Goal: Information Seeking & Learning: Check status

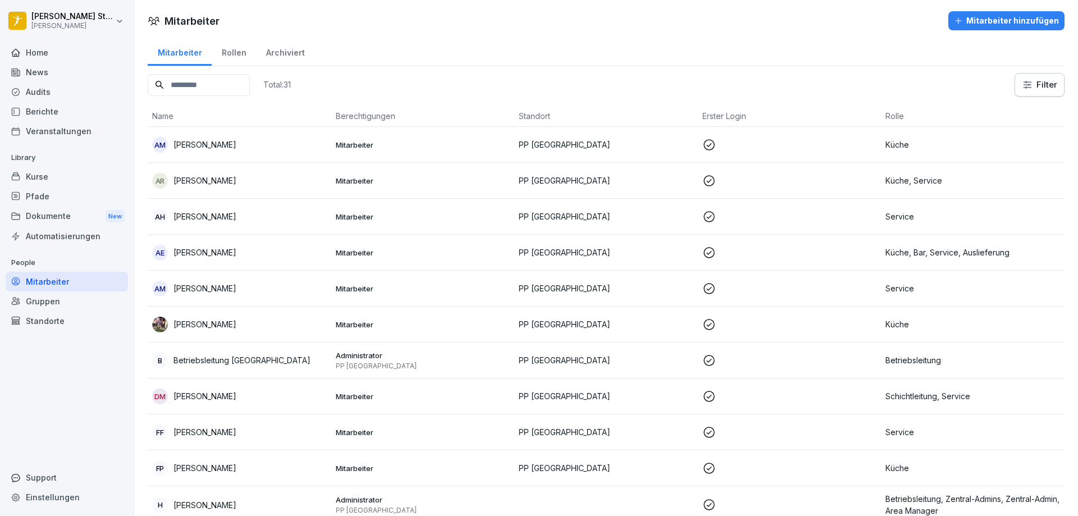
click at [60, 21] on html "[PERSON_NAME] [PERSON_NAME] Home News Audits Berichte Veranstaltungen Library K…" at bounding box center [539, 258] width 1078 height 516
click at [43, 179] on html "[PERSON_NAME] [PERSON_NAME] Home News Audits Berichte Veranstaltungen Library K…" at bounding box center [539, 258] width 1078 height 516
click at [41, 179] on div "Kurse" at bounding box center [67, 177] width 122 height 20
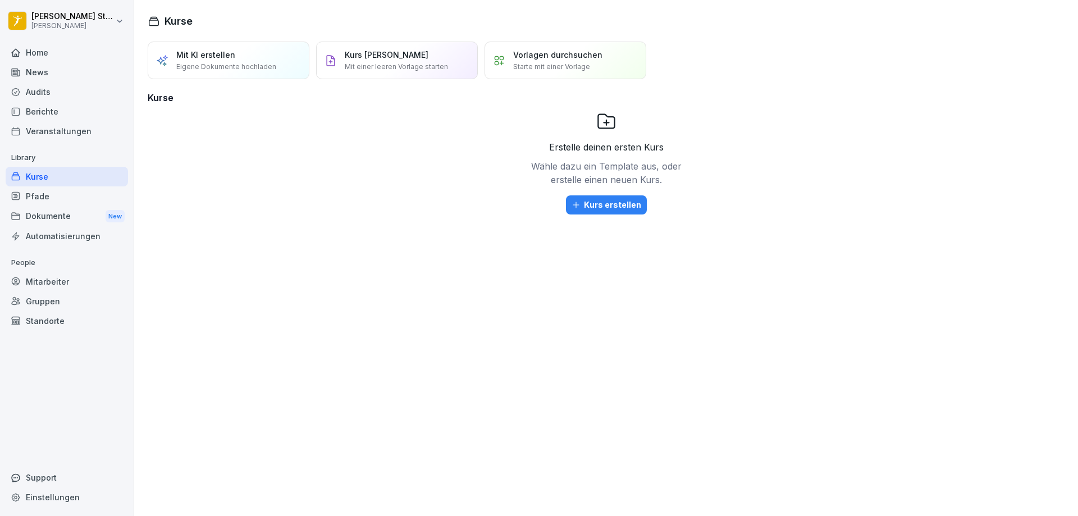
click at [37, 76] on div "News" at bounding box center [67, 72] width 122 height 20
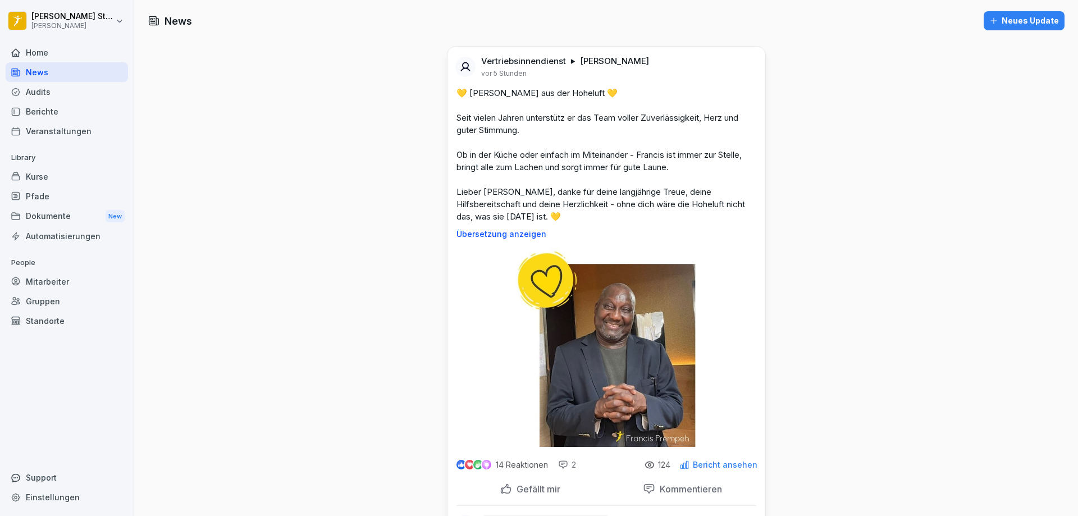
drag, startPoint x: 560, startPoint y: 57, endPoint x: 498, endPoint y: 68, distance: 63.2
click at [498, 68] on div "Vertriebsinnendienst [PERSON_NAME] vor 5 Stunden" at bounding box center [565, 67] width 168 height 22
click at [533, 74] on div "Vertriebsinnendienst [PERSON_NAME] vor 5 Stunden" at bounding box center [565, 67] width 168 height 22
drag, startPoint x: 562, startPoint y: 62, endPoint x: 478, endPoint y: 61, distance: 84.2
click at [481, 61] on div "Vertriebsinnendienst [PERSON_NAME]" at bounding box center [565, 61] width 168 height 11
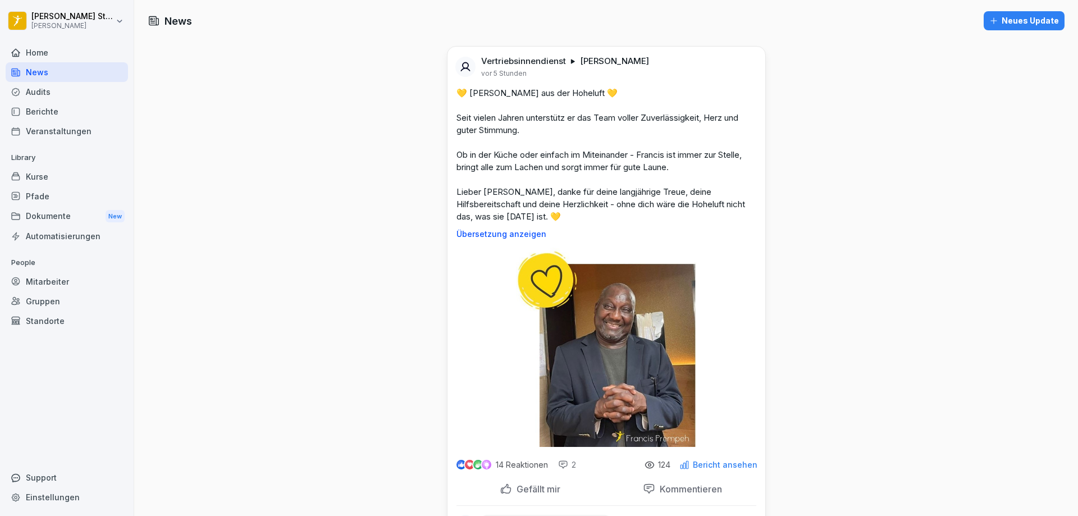
copy p "Vertriebsinnendienst"
click at [52, 476] on div "Support" at bounding box center [67, 478] width 122 height 20
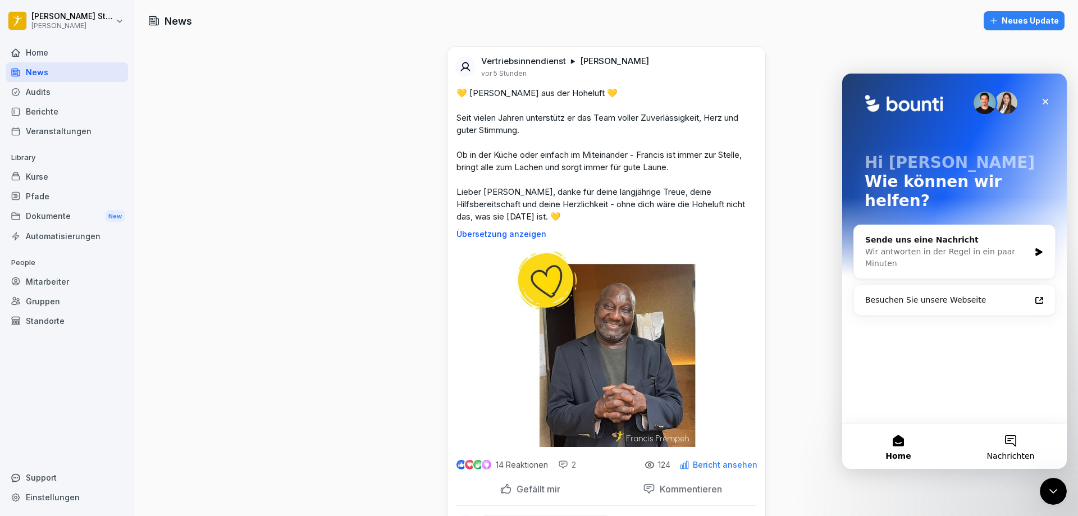
click at [1013, 449] on button "Nachrichten" at bounding box center [1010, 446] width 112 height 45
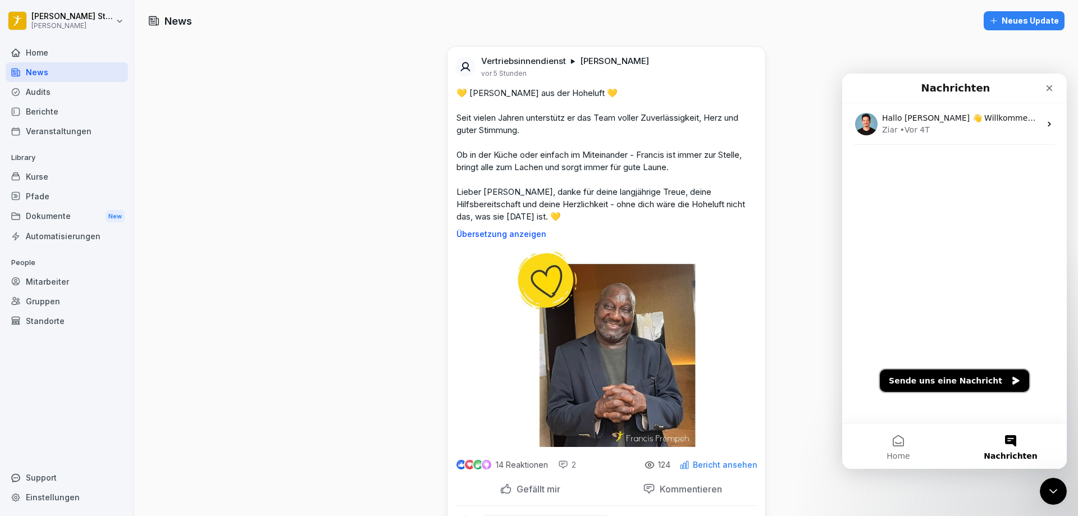
click at [926, 385] on button "Sende uns eine Nachricht" at bounding box center [954, 380] width 149 height 22
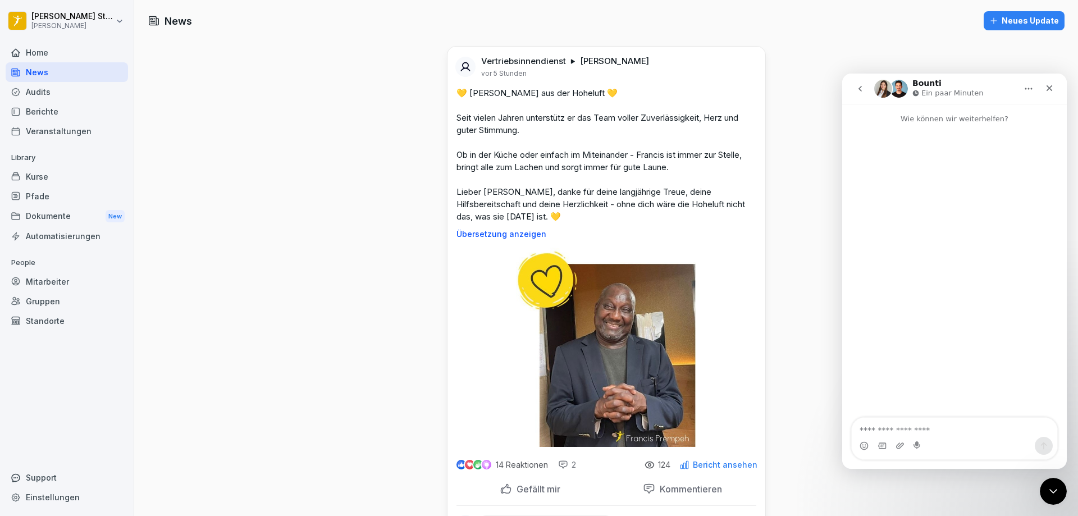
click at [890, 433] on textarea "Nachricht senden..." at bounding box center [954, 427] width 205 height 19
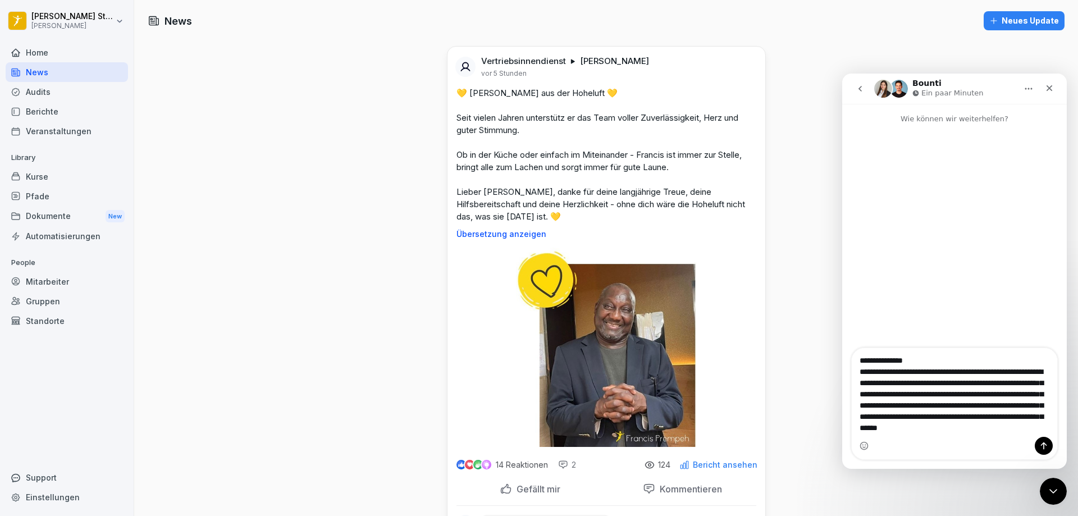
scroll to position [43, 0]
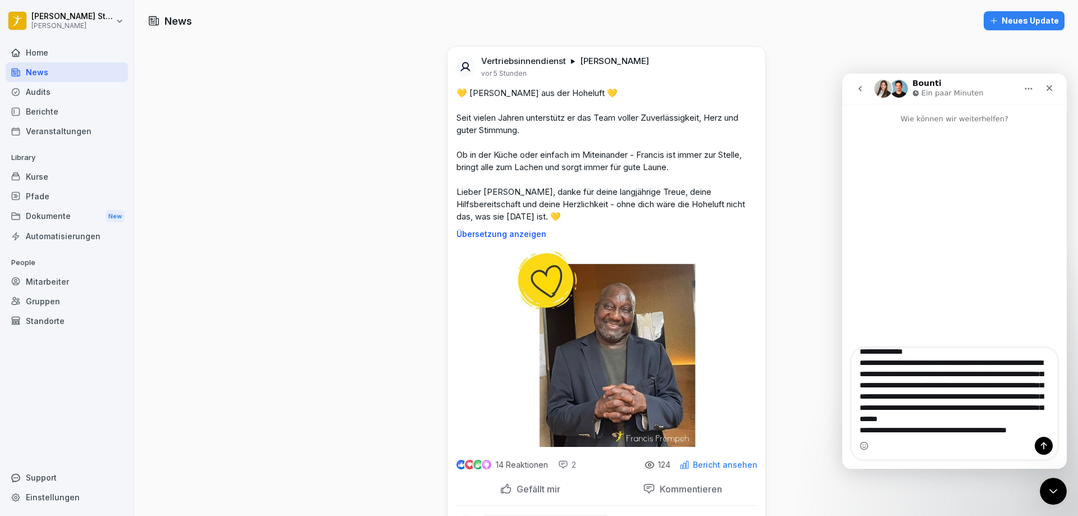
type textarea "**********"
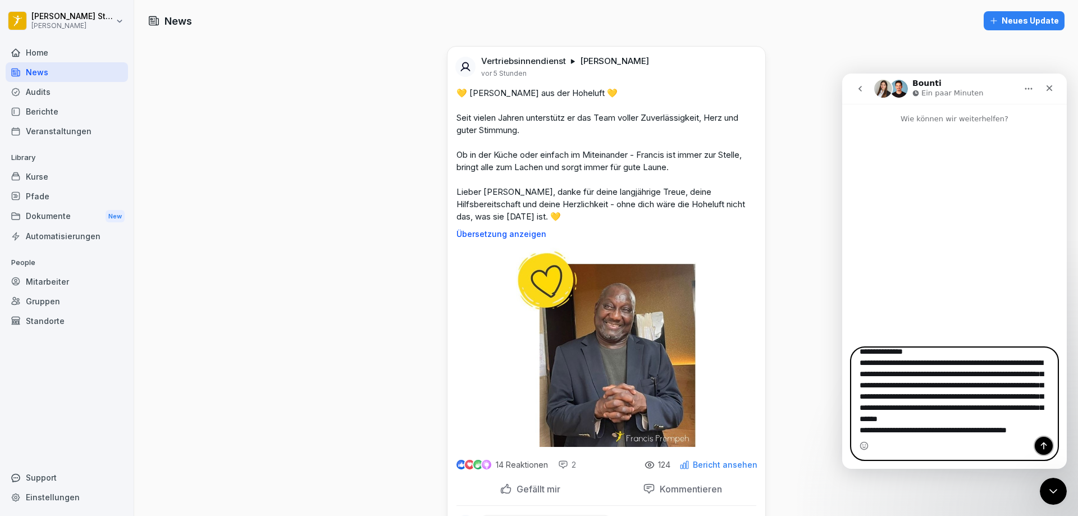
click at [1040, 442] on icon "Sende eine Nachricht…" at bounding box center [1043, 445] width 9 height 9
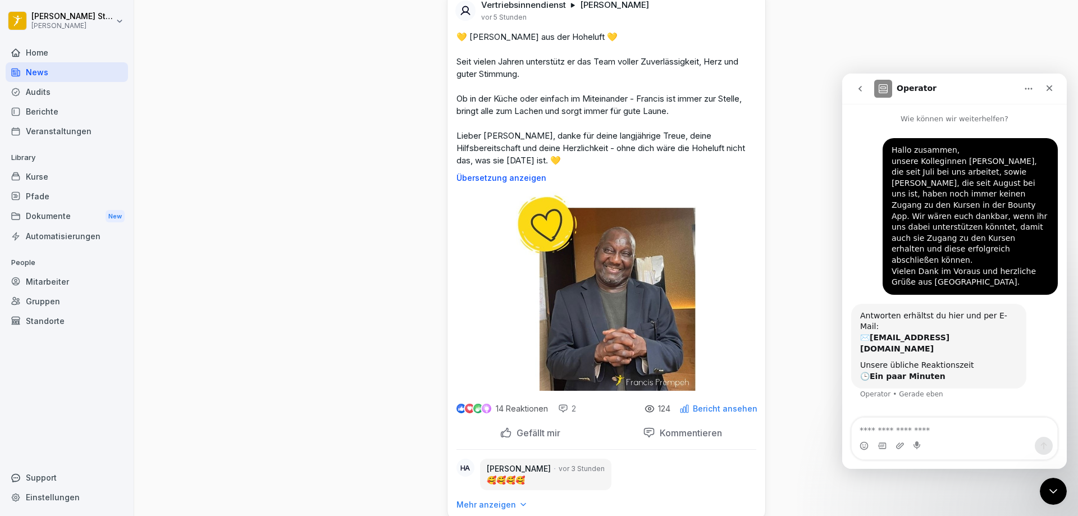
scroll to position [0, 0]
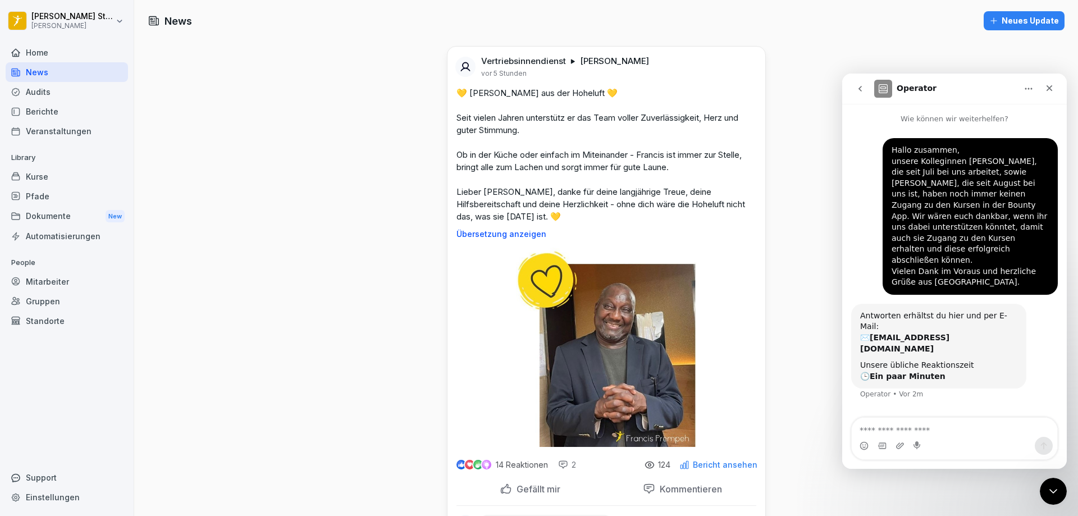
click at [51, 22] on html "[PERSON_NAME] [PERSON_NAME] Home News Audits Berichte Veranstaltungen Library K…" at bounding box center [539, 258] width 1078 height 516
click at [156, 121] on html "[PERSON_NAME] [PERSON_NAME] Home News Audits Berichte Veranstaltungen Library K…" at bounding box center [539, 258] width 1078 height 516
click at [34, 54] on div "Home" at bounding box center [67, 53] width 122 height 20
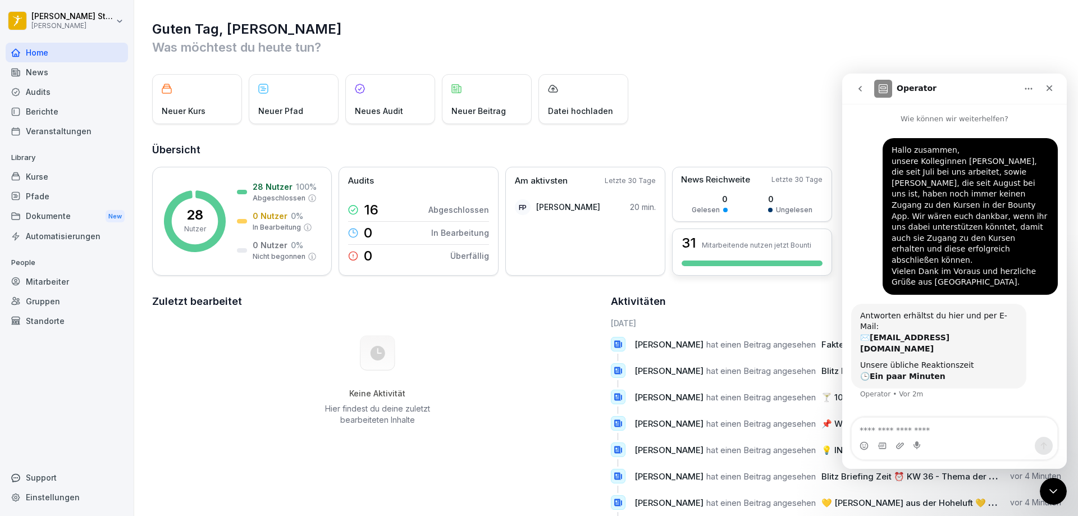
click at [724, 260] on div "31 Mitarbeitende nutzen jetzt Bounti" at bounding box center [752, 251] width 160 height 47
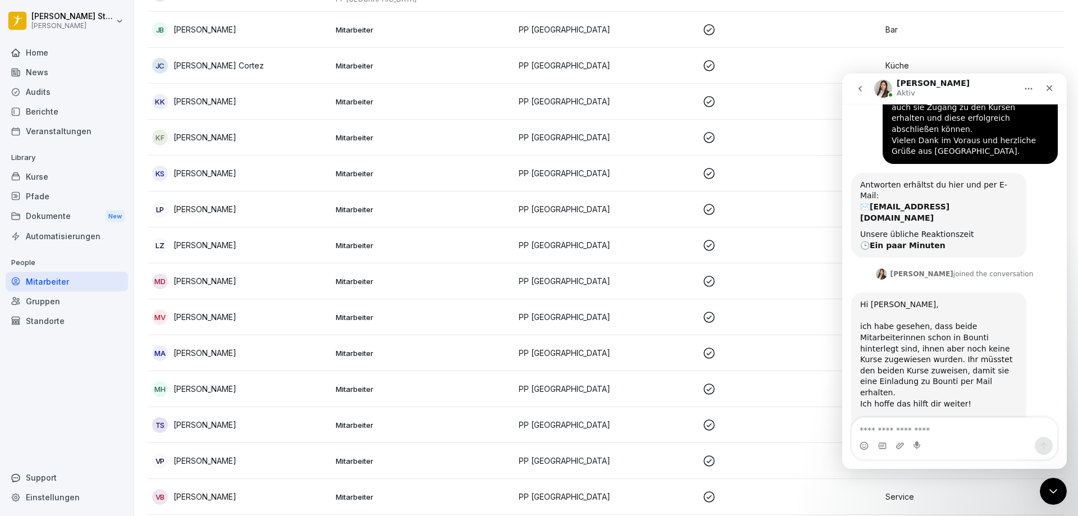
scroll to position [632, 0]
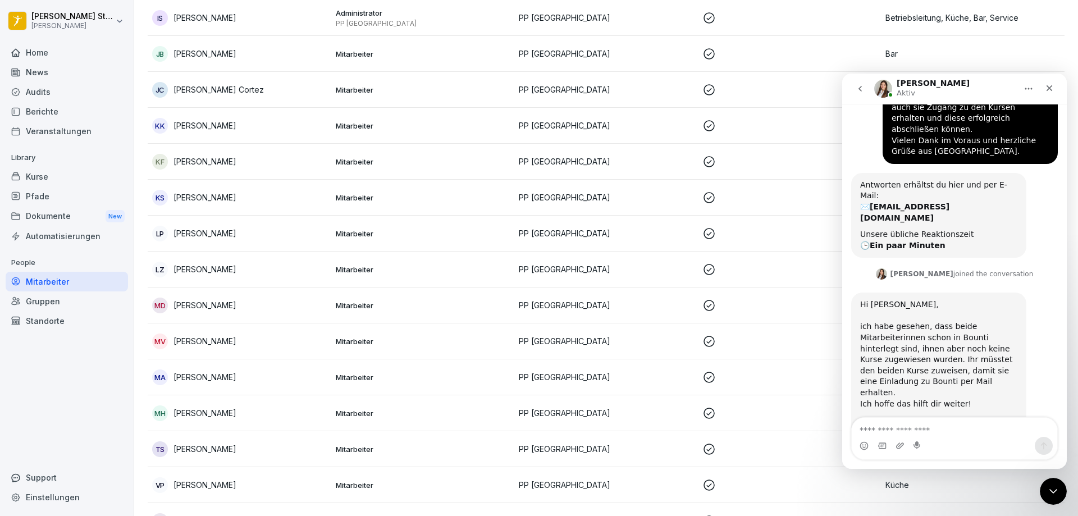
click at [212, 234] on p "[PERSON_NAME]" at bounding box center [204, 233] width 63 height 12
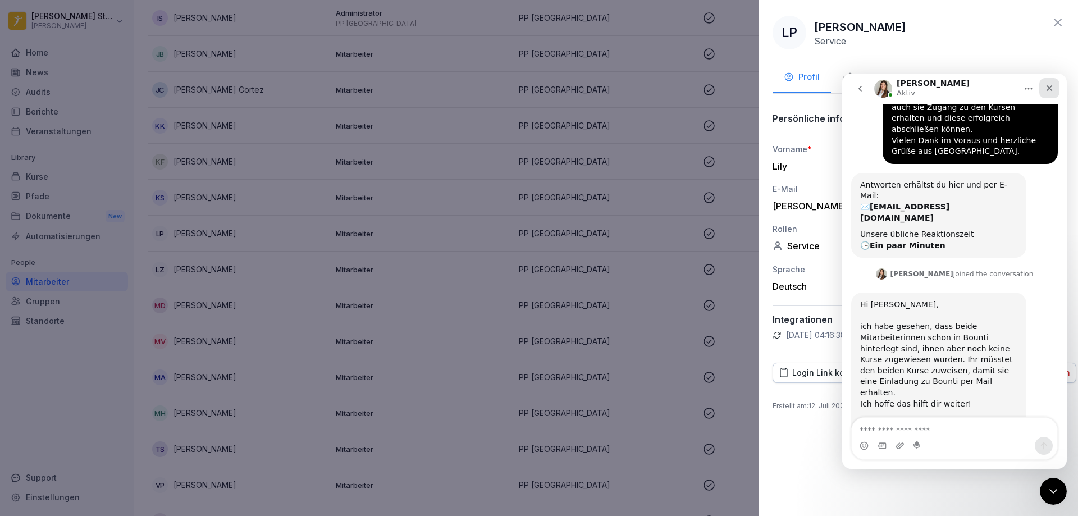
click at [1053, 88] on icon "Schließen" at bounding box center [1049, 88] width 9 height 9
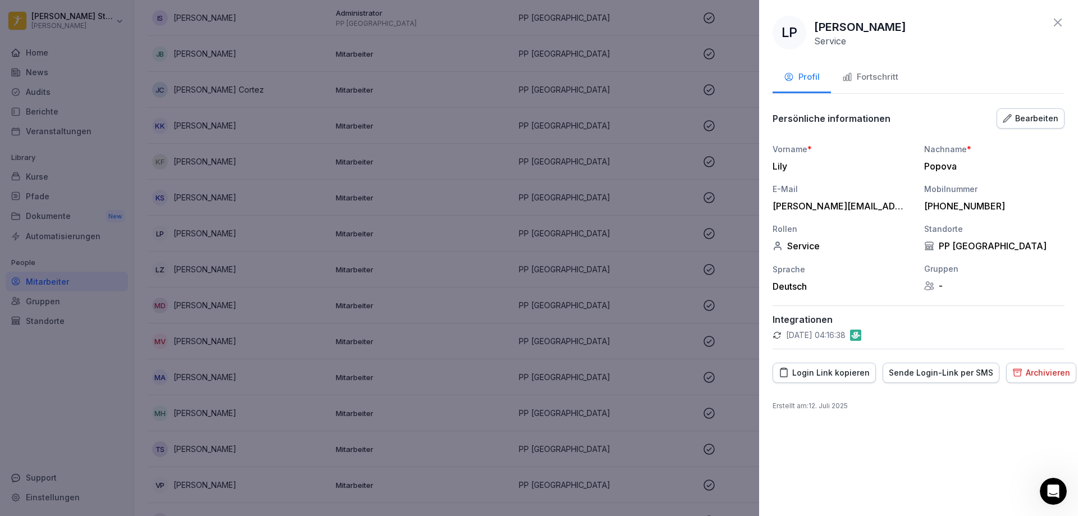
scroll to position [131, 0]
click at [662, 177] on div at bounding box center [539, 258] width 1078 height 516
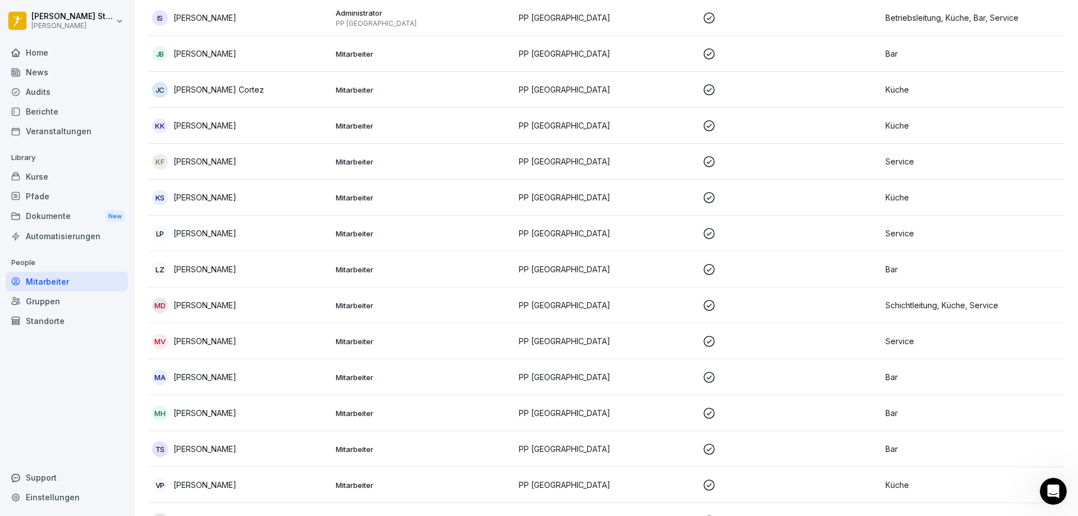
click at [43, 175] on div "Kurse" at bounding box center [67, 177] width 122 height 20
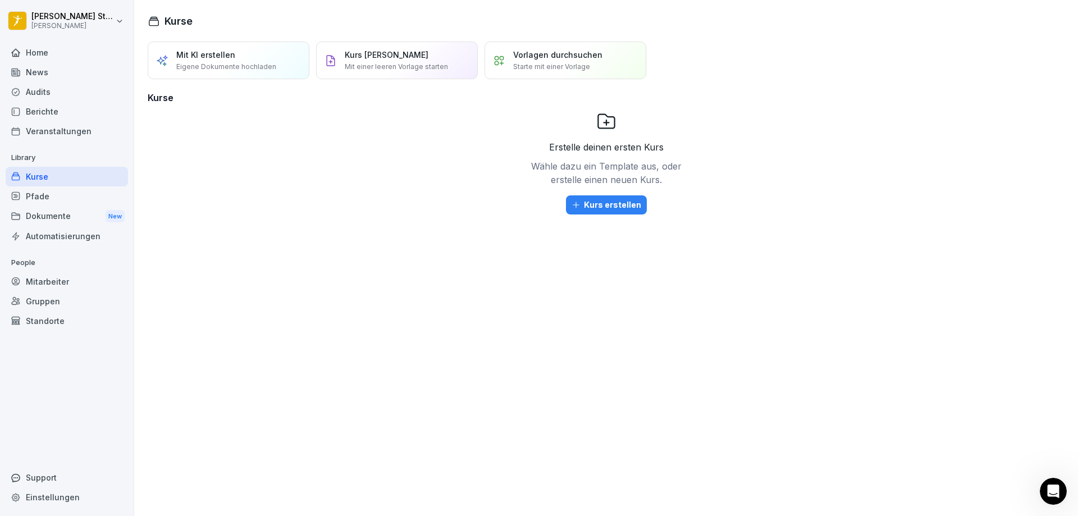
click at [378, 63] on p "Mit einer leeren Vorlage starten" at bounding box center [396, 67] width 103 height 10
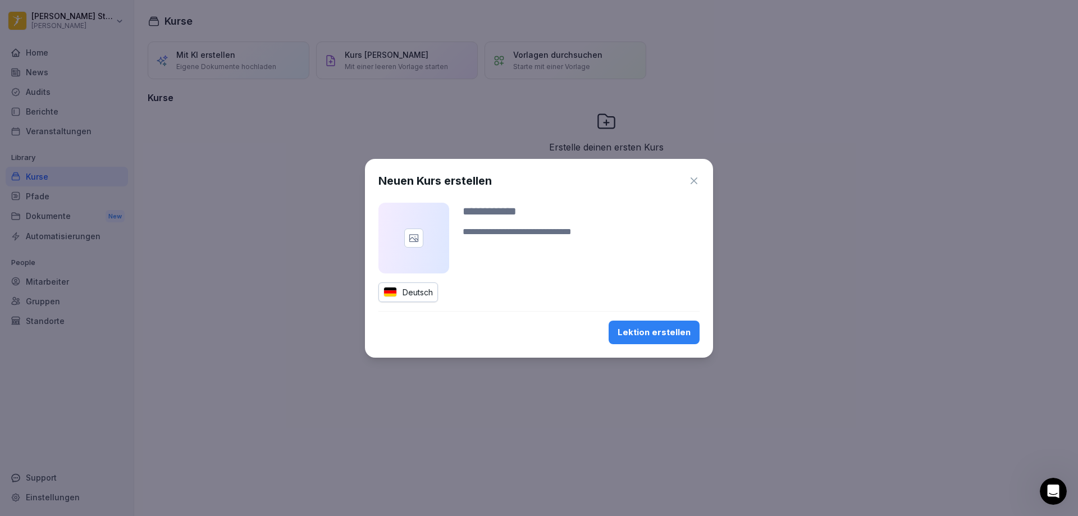
click at [431, 244] on div at bounding box center [413, 238] width 71 height 71
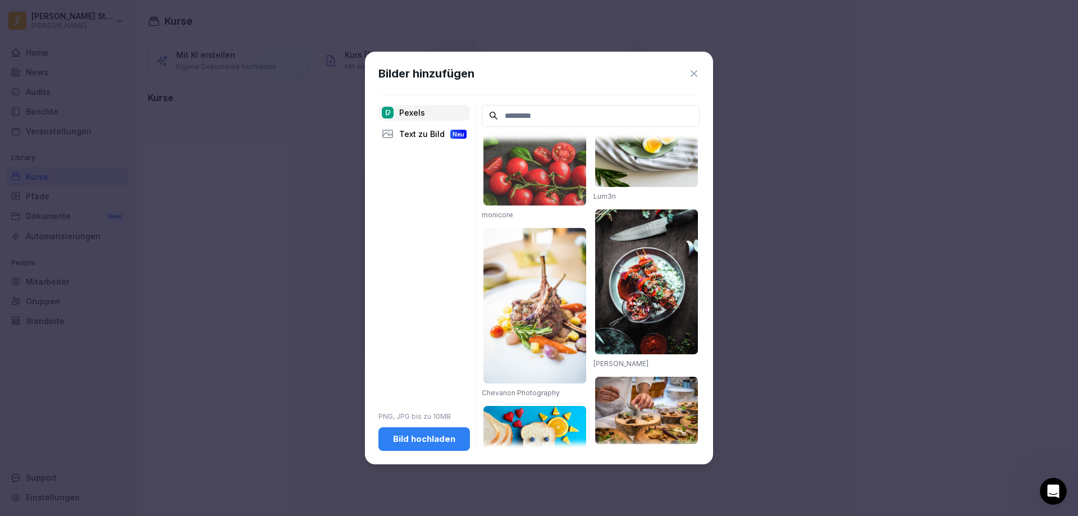
scroll to position [1360, 0]
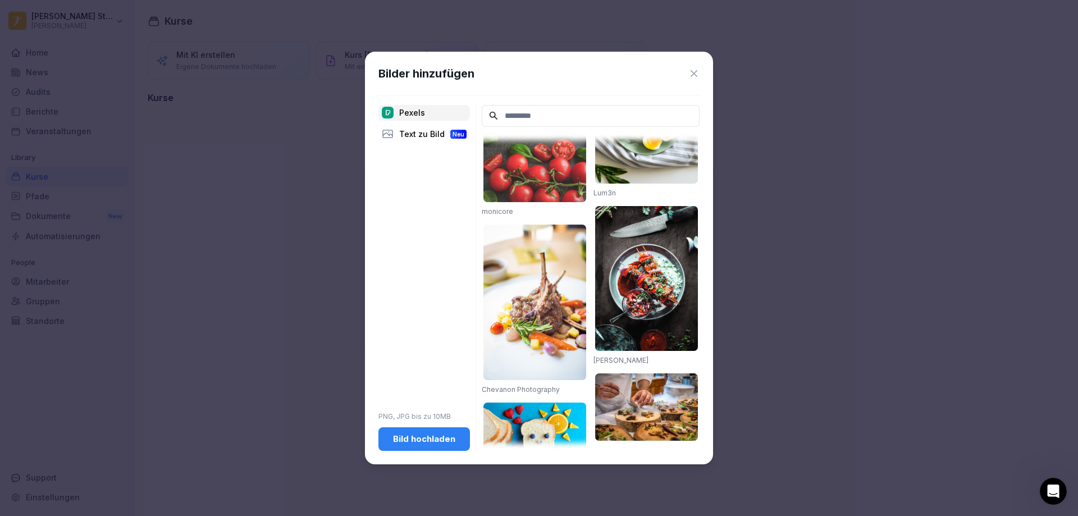
click at [692, 72] on icon at bounding box center [693, 73] width 11 height 11
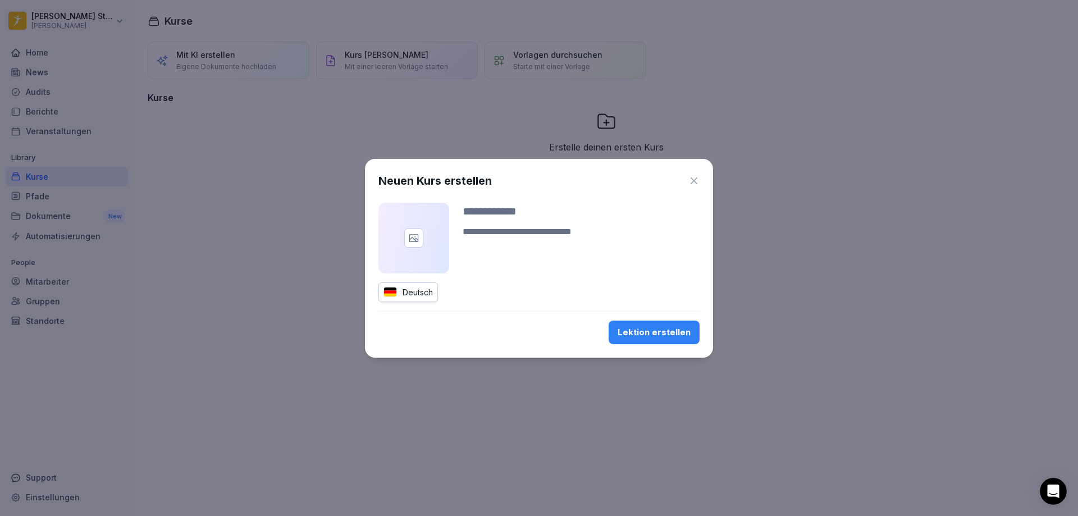
click at [694, 179] on icon "button" at bounding box center [693, 180] width 11 height 11
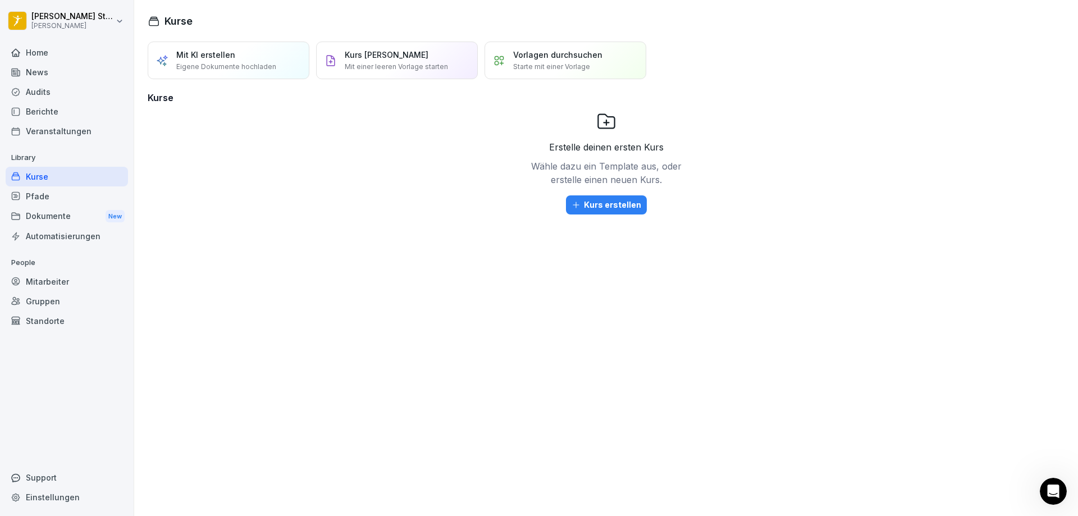
click at [43, 49] on div "Home" at bounding box center [67, 53] width 122 height 20
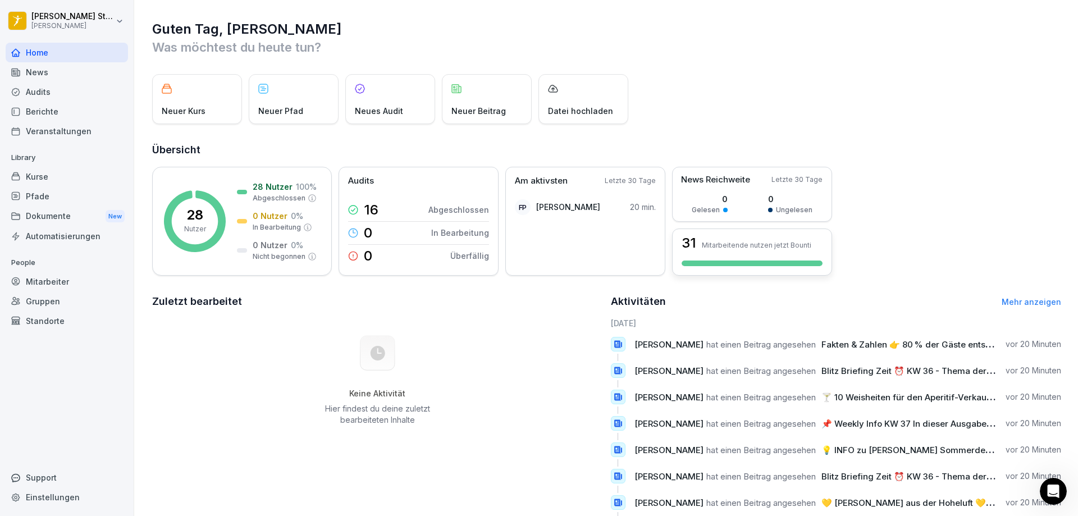
click at [733, 260] on div at bounding box center [752, 263] width 141 height 6
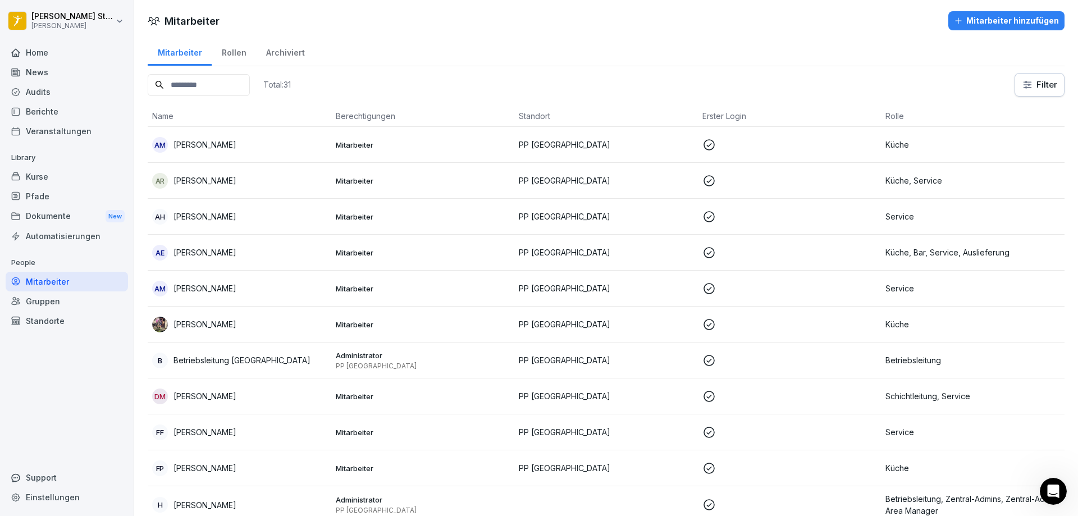
click at [44, 58] on div "Home" at bounding box center [67, 53] width 122 height 20
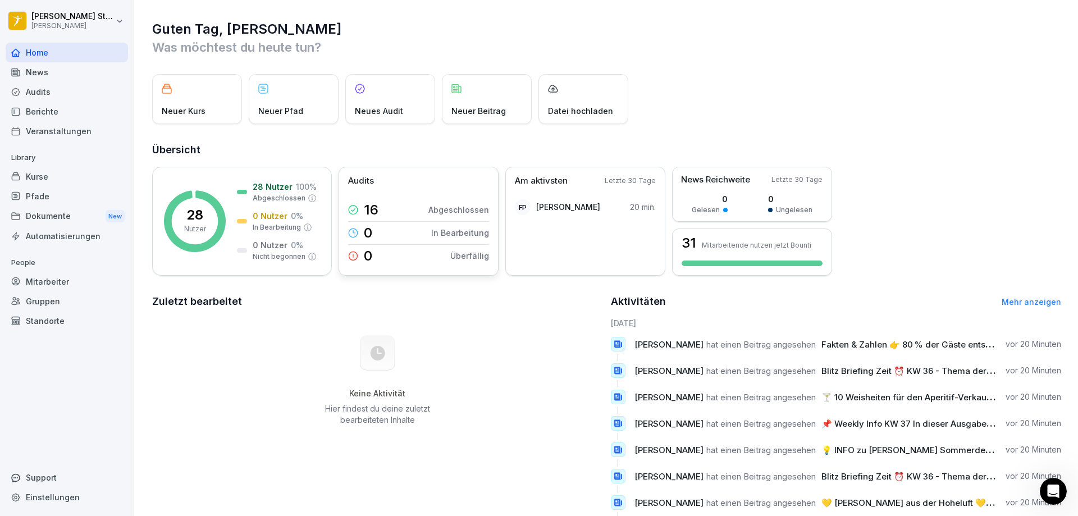
click at [370, 211] on p "16" at bounding box center [371, 209] width 15 height 13
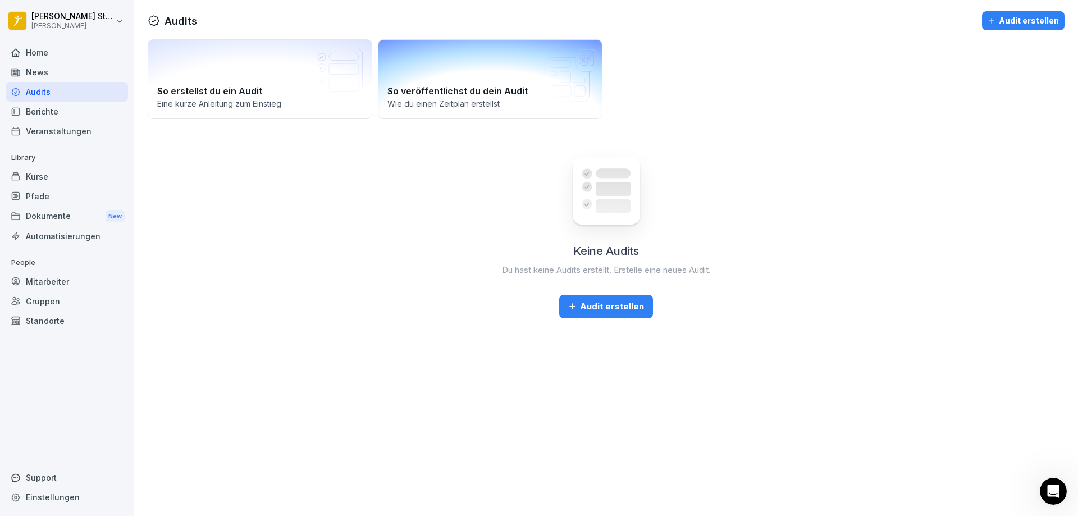
click at [425, 99] on p "Wie du einen Zeitplan erstellst" at bounding box center [489, 104] width 205 height 12
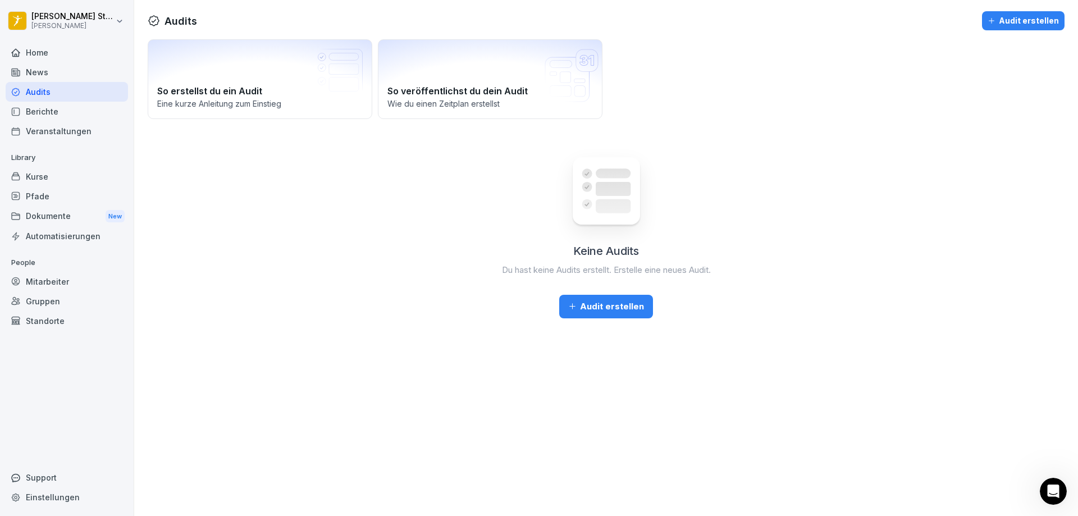
click at [42, 54] on div "Home" at bounding box center [67, 53] width 122 height 20
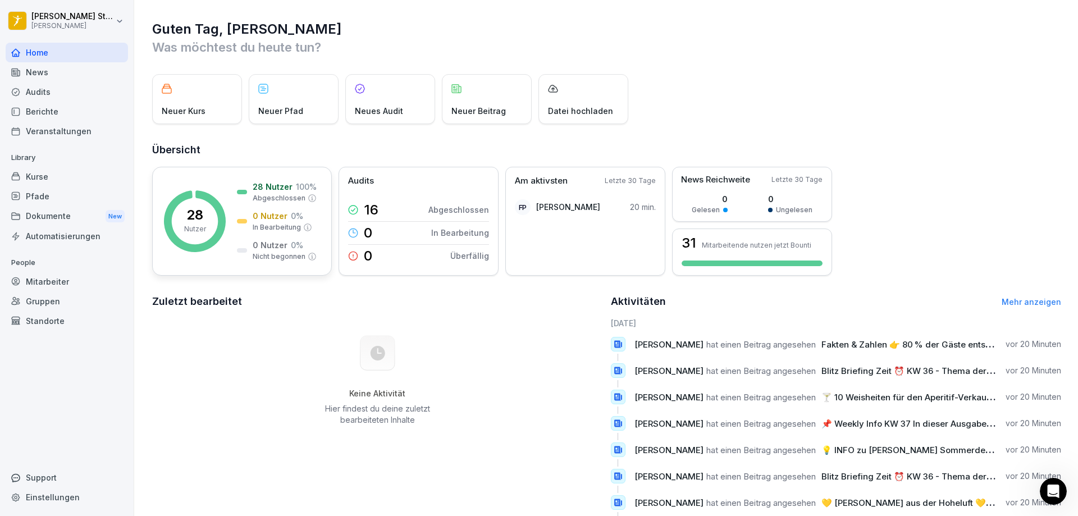
click at [273, 186] on p "28 Nutzer" at bounding box center [273, 187] width 40 height 12
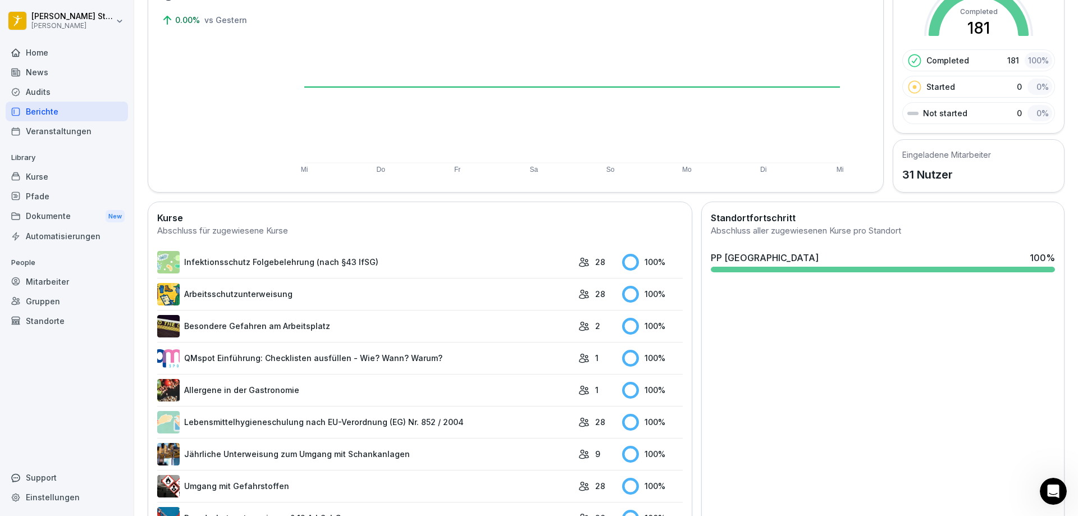
scroll to position [168, 0]
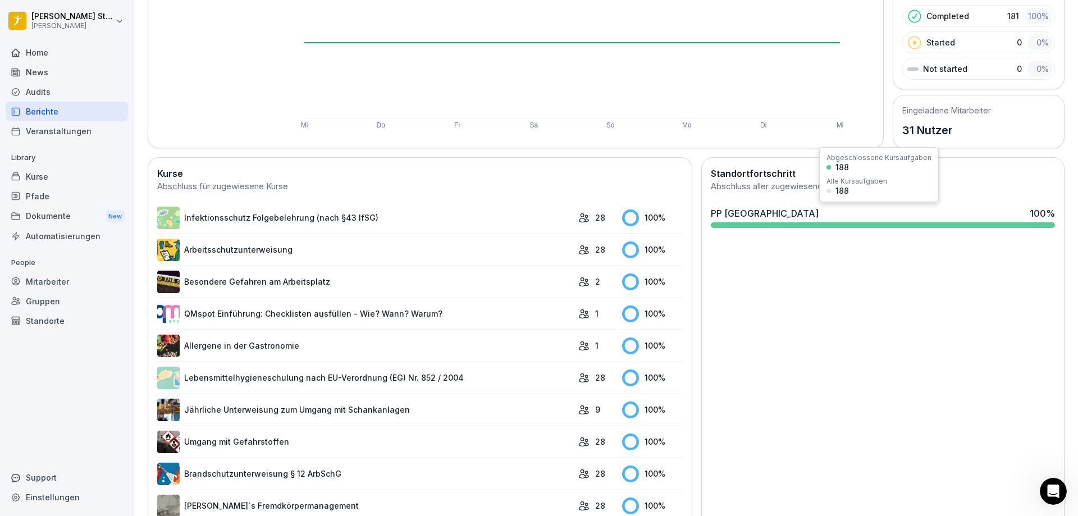
click at [780, 227] on div at bounding box center [883, 225] width 344 height 6
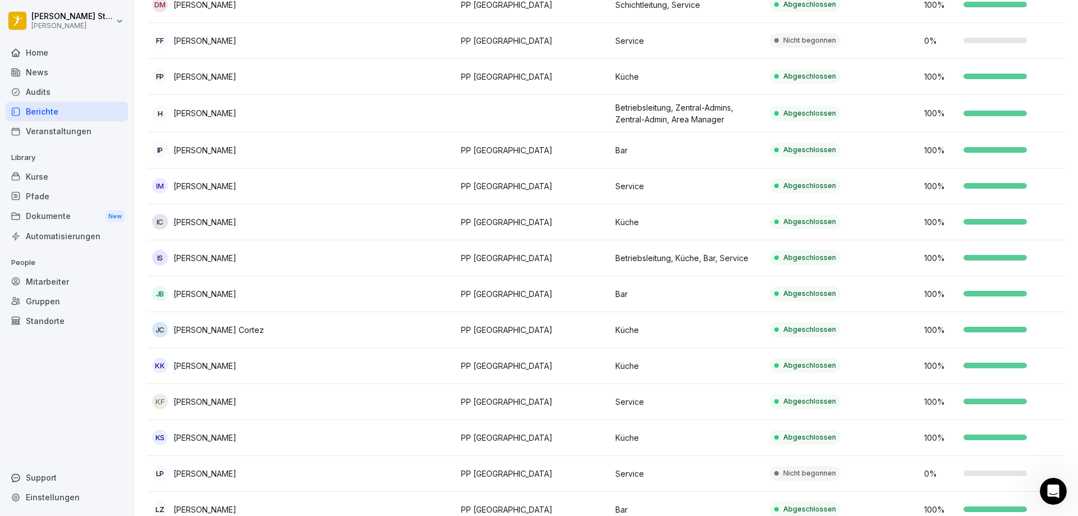
scroll to position [449, 0]
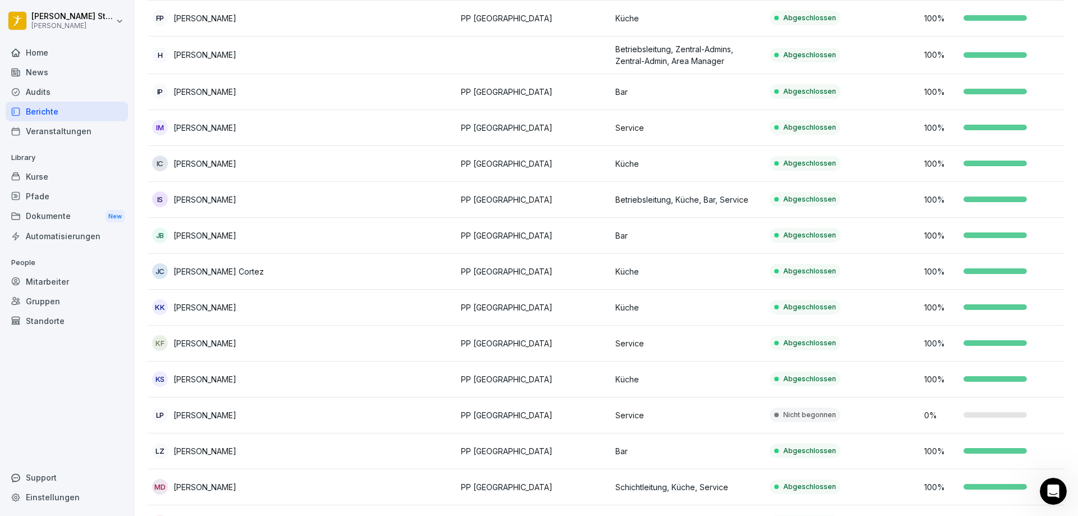
click at [207, 413] on p "[PERSON_NAME]" at bounding box center [204, 415] width 63 height 12
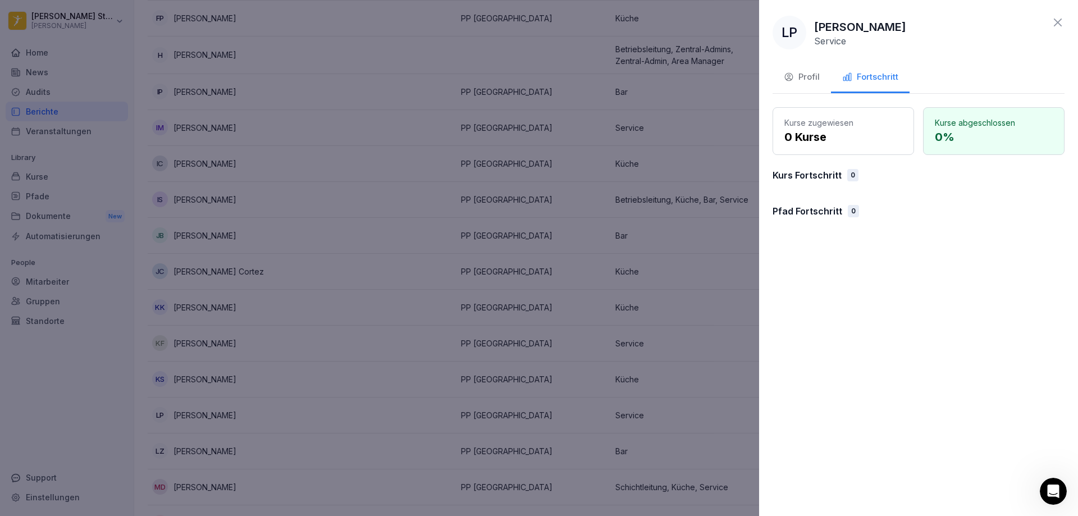
click at [850, 134] on p "0 Kurse" at bounding box center [843, 137] width 118 height 17
click at [841, 118] on p "Kurse zugewiesen" at bounding box center [843, 123] width 118 height 12
click at [795, 76] on div "Profil" at bounding box center [802, 77] width 36 height 13
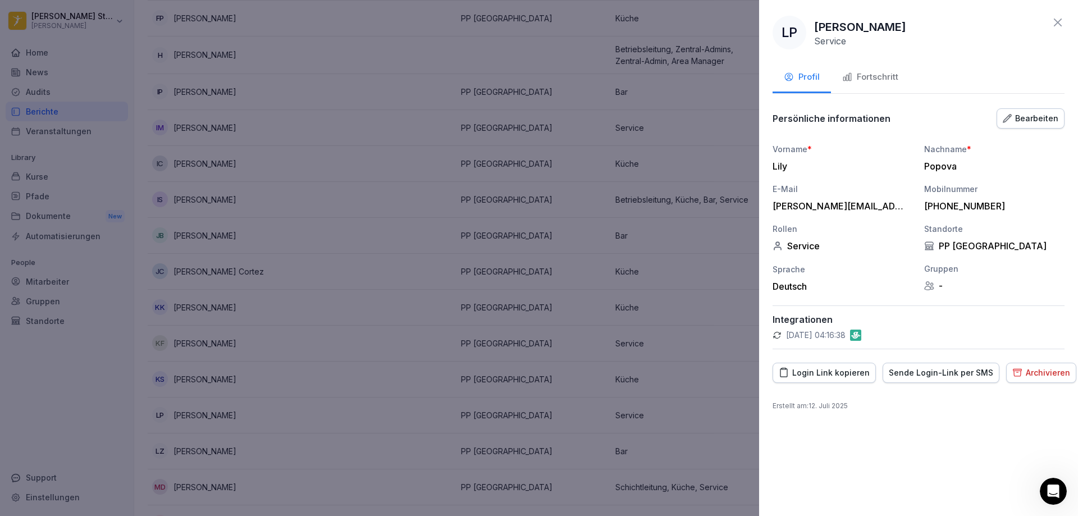
click at [865, 78] on div "Fortschritt" at bounding box center [870, 77] width 56 height 13
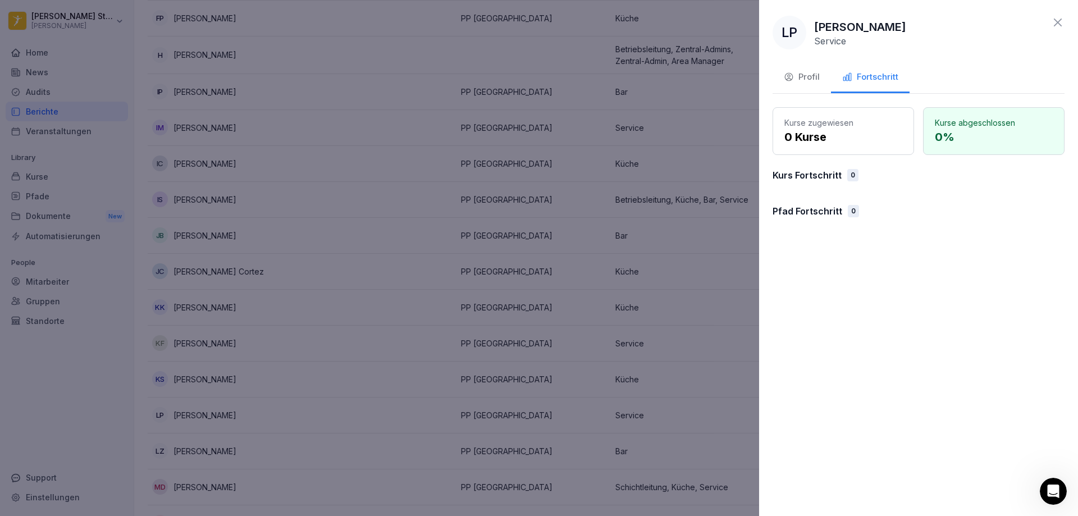
click at [955, 134] on p "0 %" at bounding box center [994, 137] width 118 height 17
click at [810, 213] on p "Pfad Fortschritt" at bounding box center [807, 210] width 70 height 13
click at [1058, 24] on icon at bounding box center [1057, 22] width 13 height 13
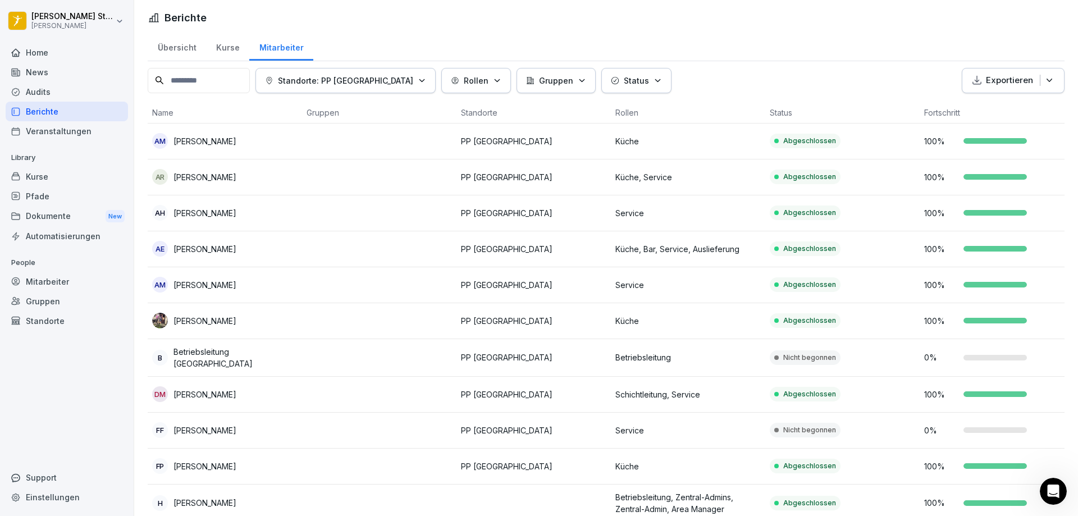
scroll to position [0, 0]
